Goal: Understand process/instructions

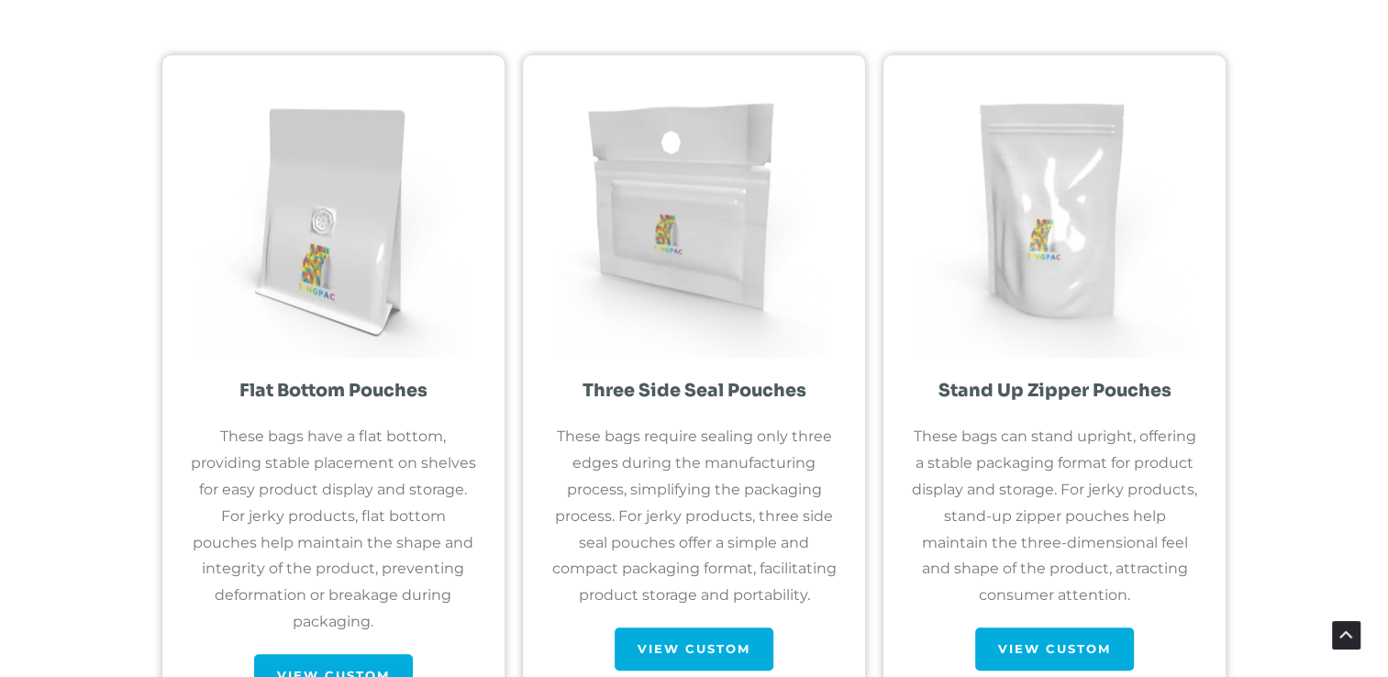
scroll to position [1720, 0]
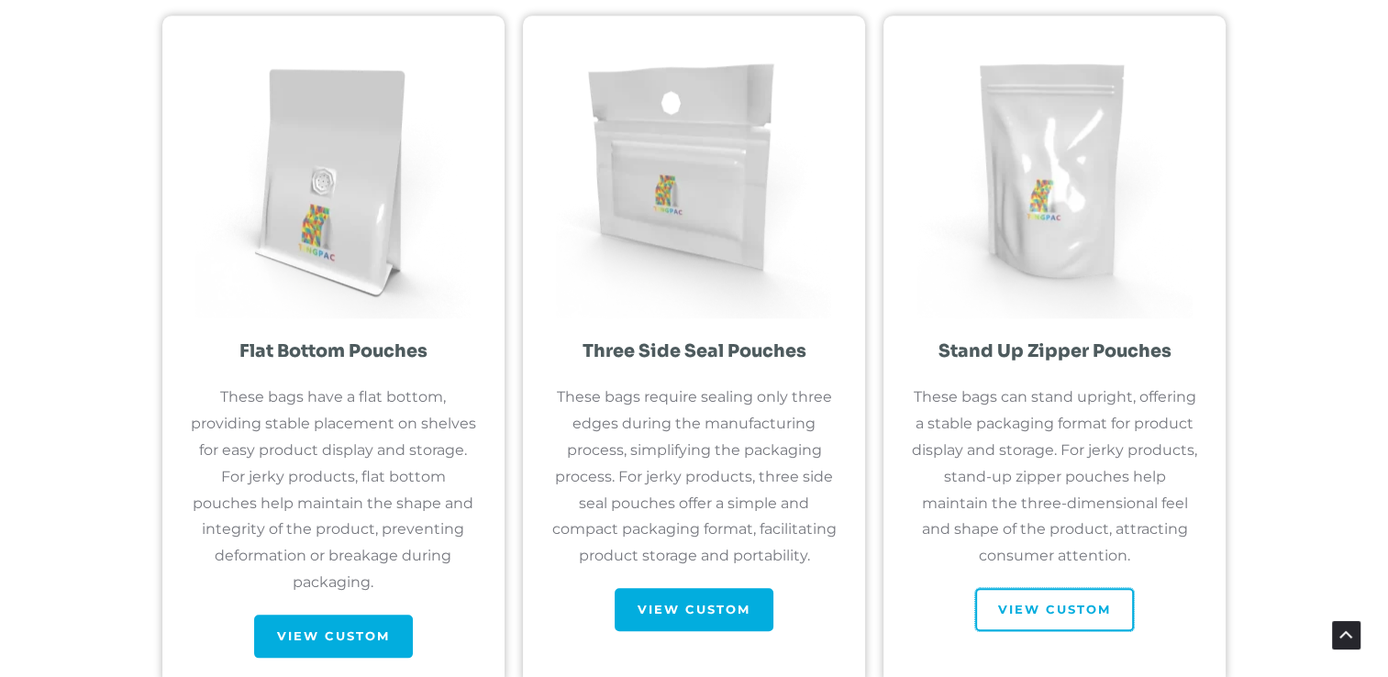
click at [1060, 608] on span "View Custom" at bounding box center [1054, 610] width 113 height 12
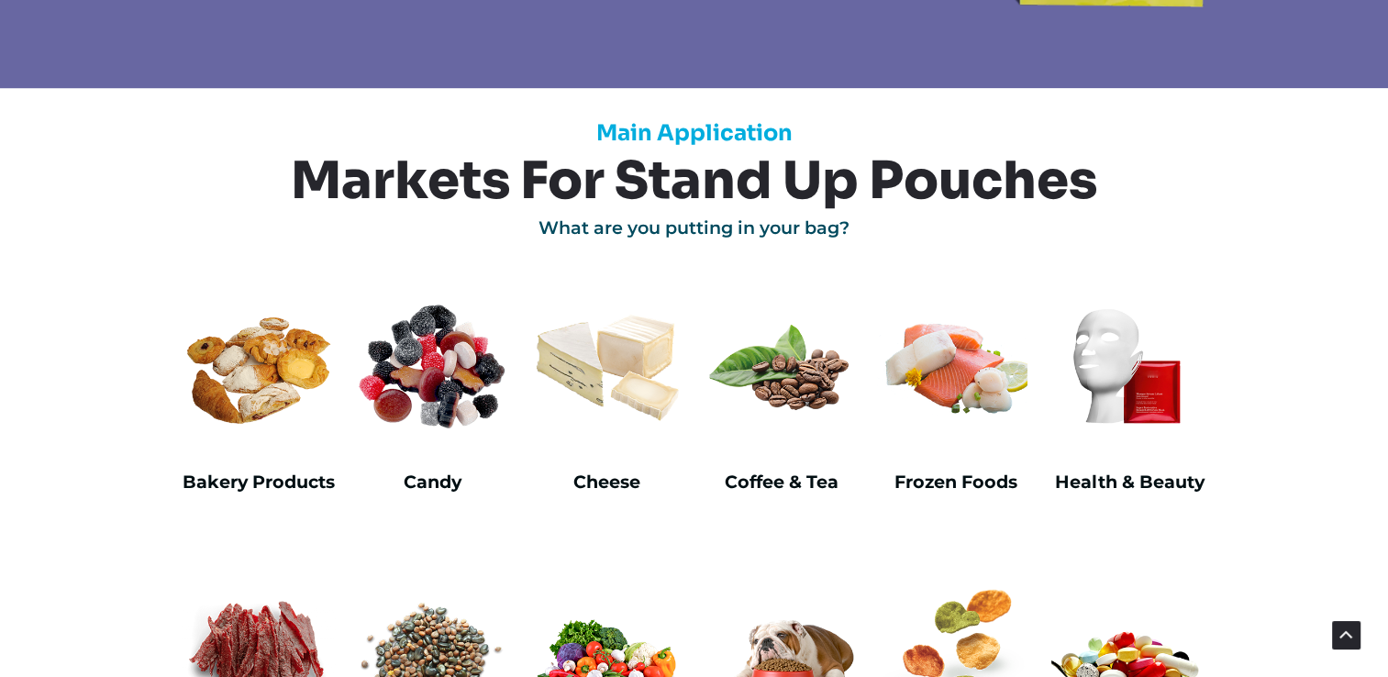
scroll to position [1019, 0]
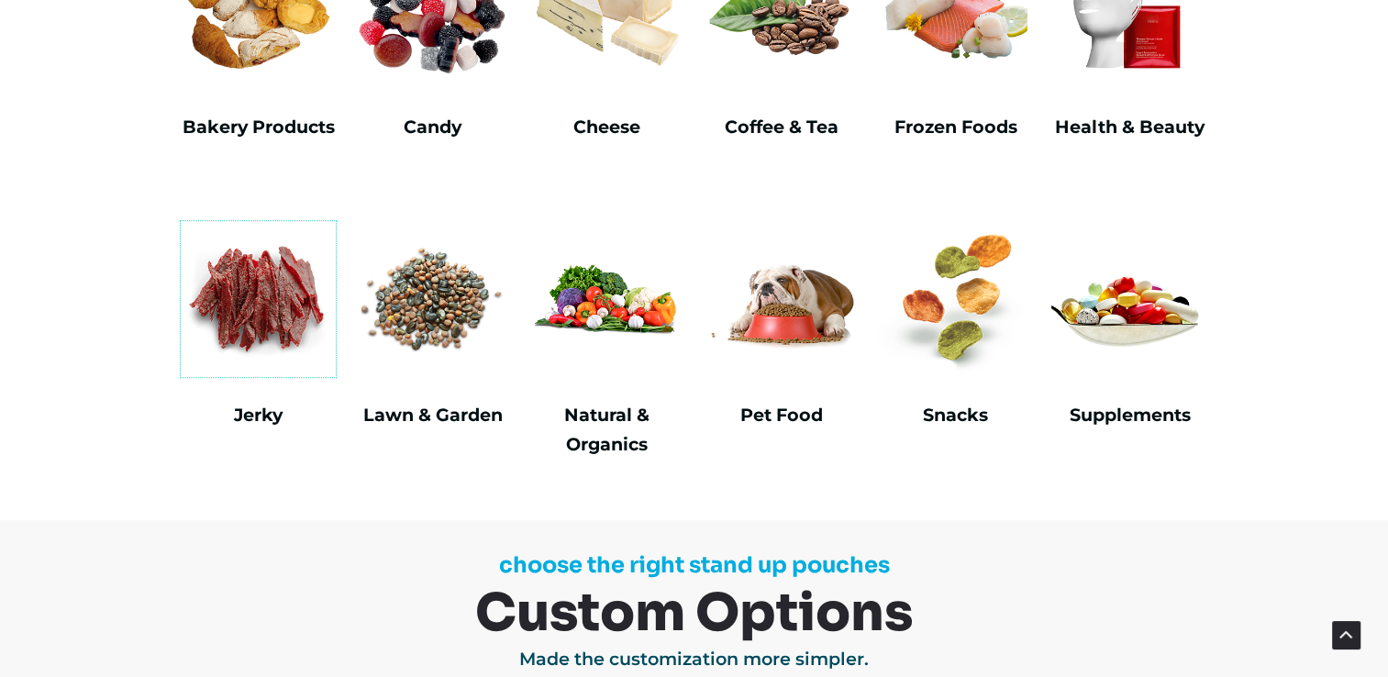
click at [264, 312] on img at bounding box center [259, 299] width 156 height 156
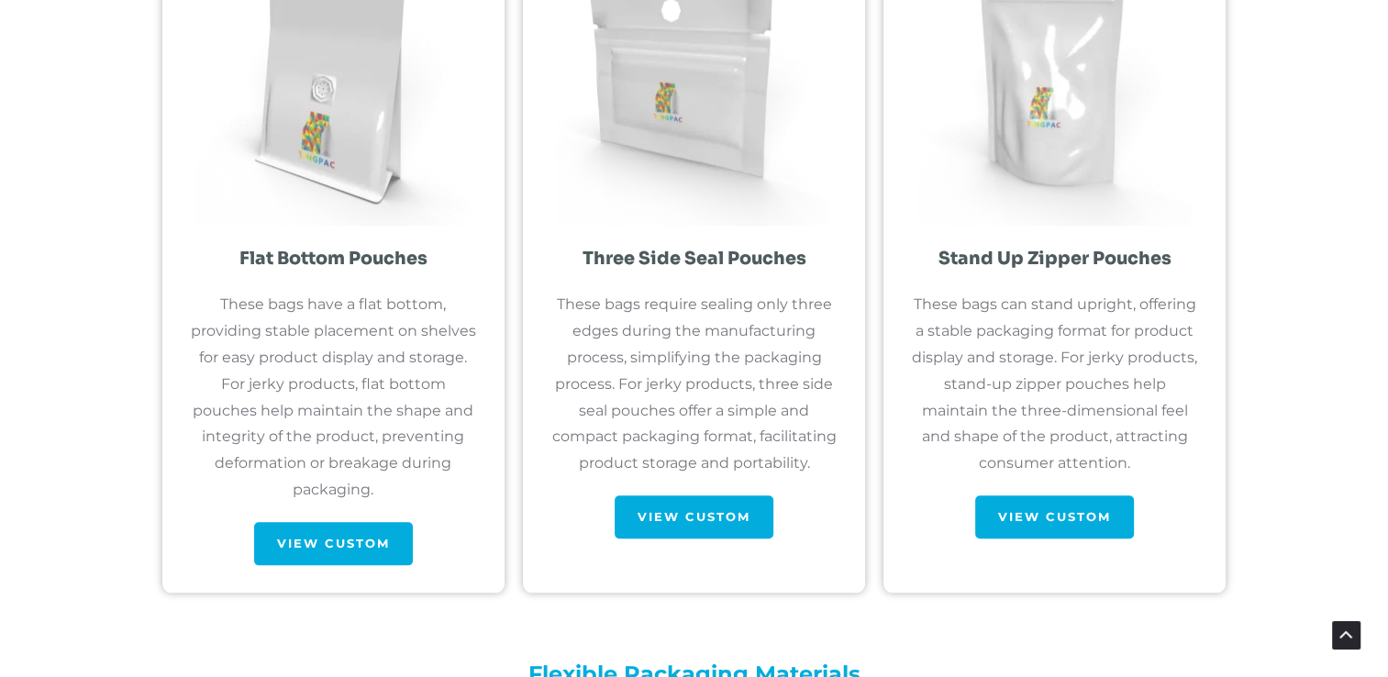
scroll to position [1819, 0]
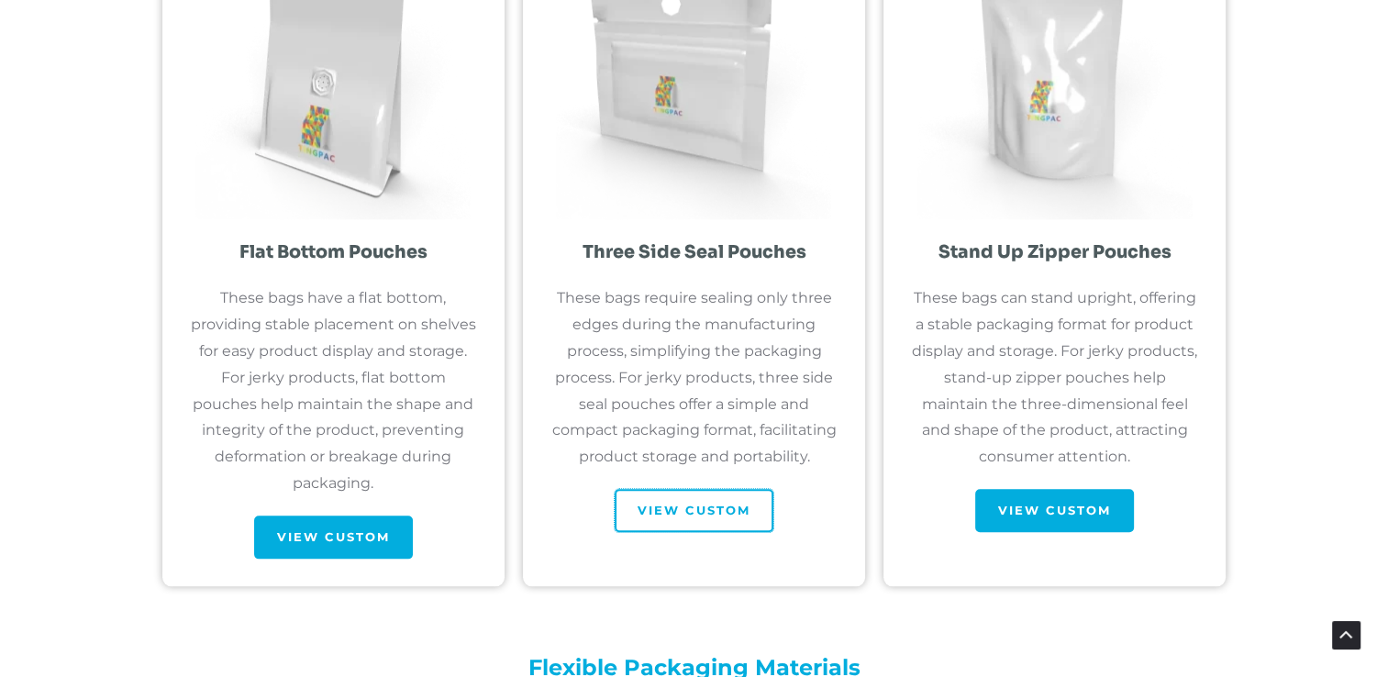
click at [708, 505] on span "View Custom" at bounding box center [694, 511] width 113 height 12
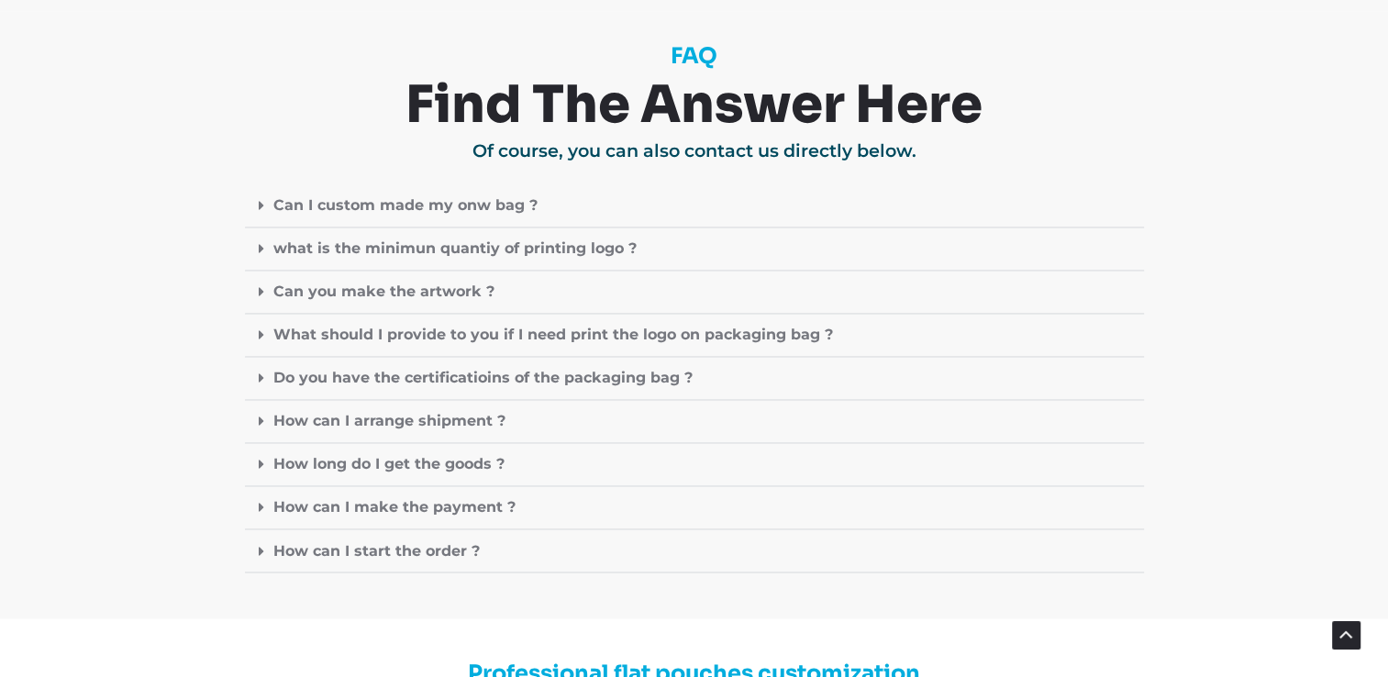
scroll to position [2936, 0]
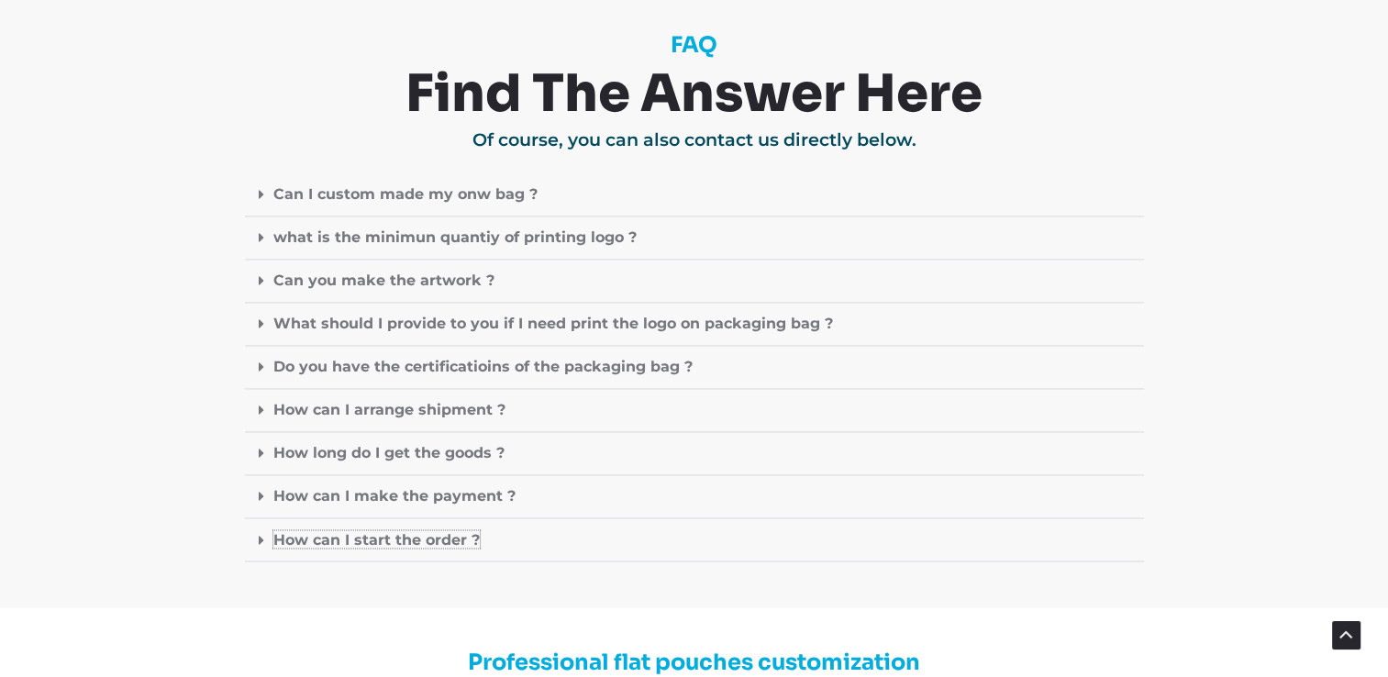
click at [365, 541] on link "How can I start the order ?" at bounding box center [376, 538] width 206 height 17
